Goal: Transaction & Acquisition: Purchase product/service

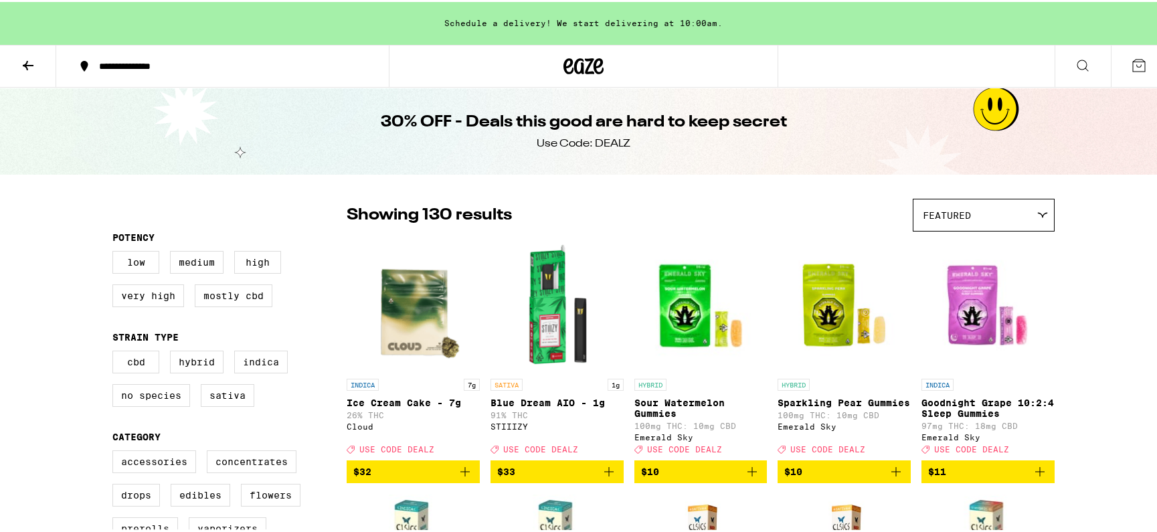
click at [567, 56] on icon at bounding box center [583, 64] width 40 height 24
